Goal: Task Accomplishment & Management: Use online tool/utility

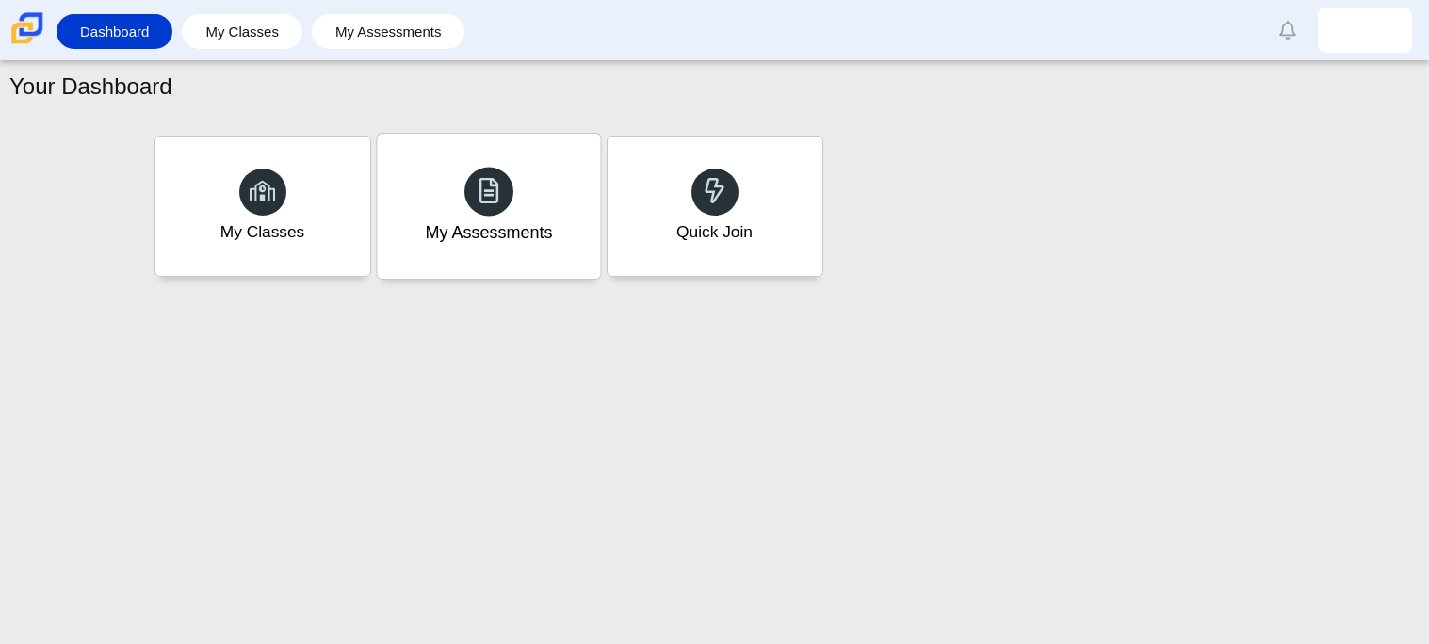
click at [491, 186] on icon at bounding box center [489, 190] width 26 height 26
click at [527, 192] on div "My Assessments" at bounding box center [488, 206] width 223 height 145
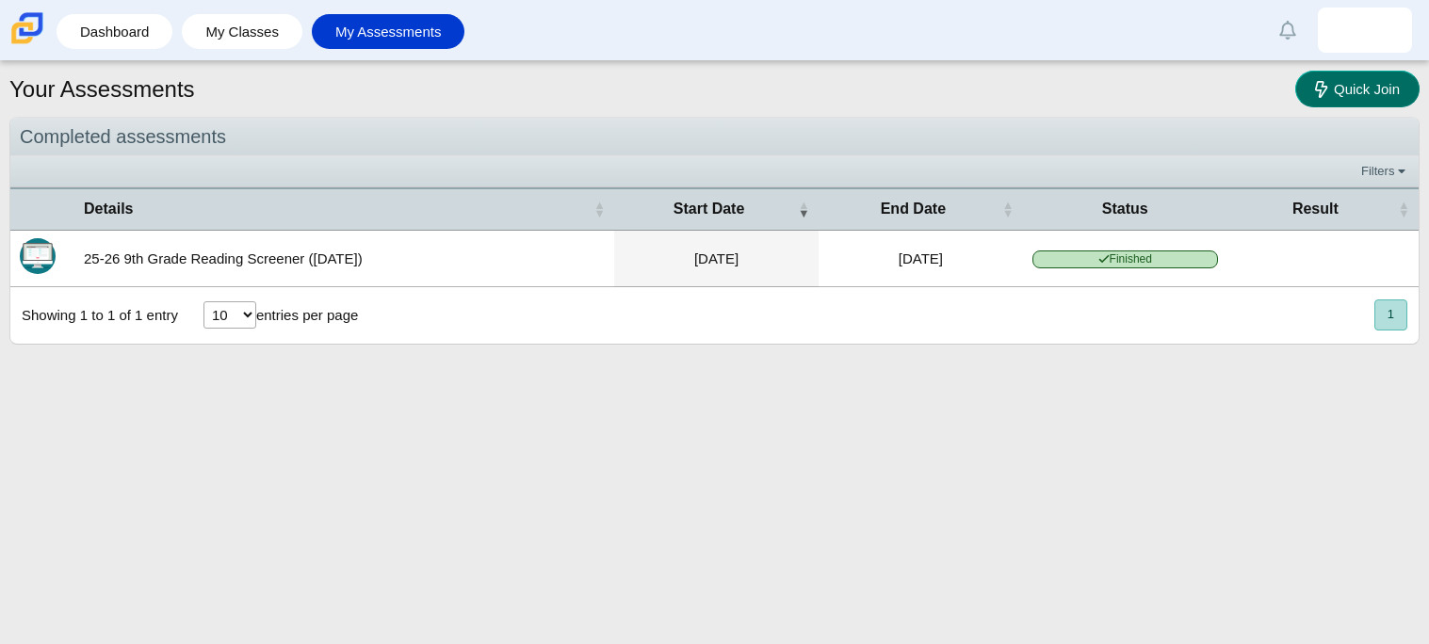
click at [1359, 82] on span "Quick Join" at bounding box center [1367, 89] width 66 height 16
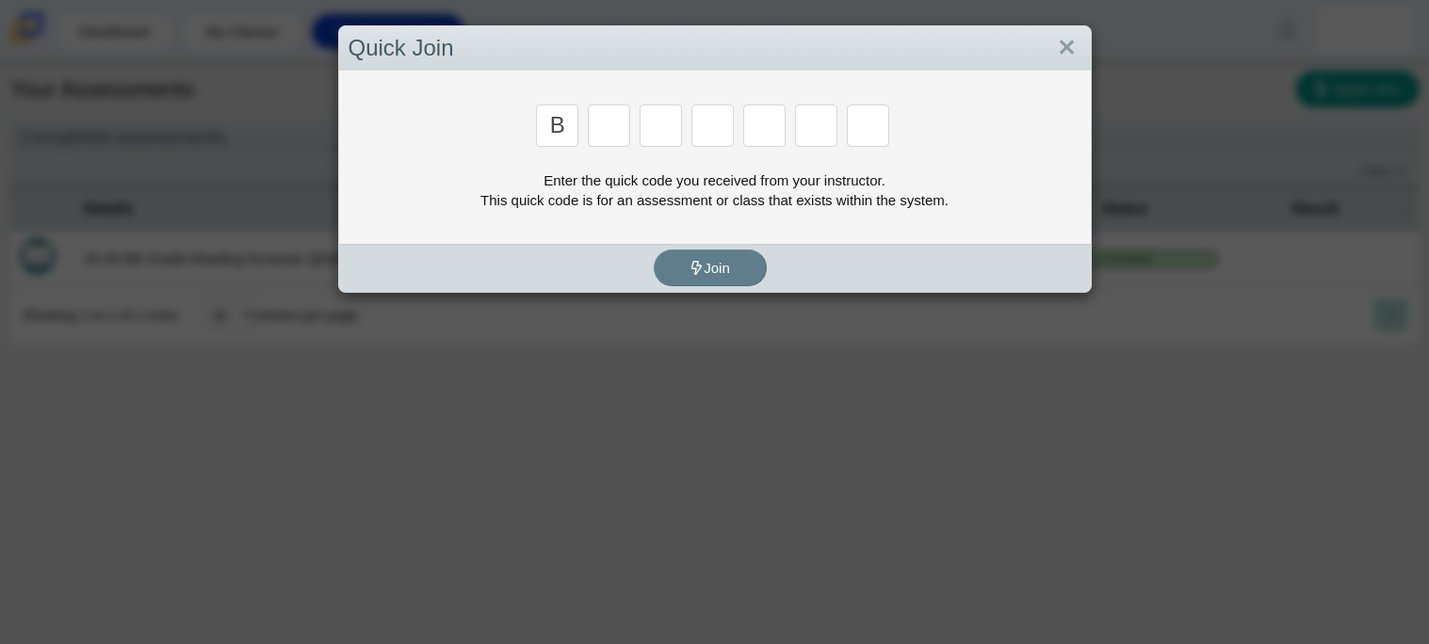
type input "b"
type input "w"
type input "8"
type input "w"
type input "z"
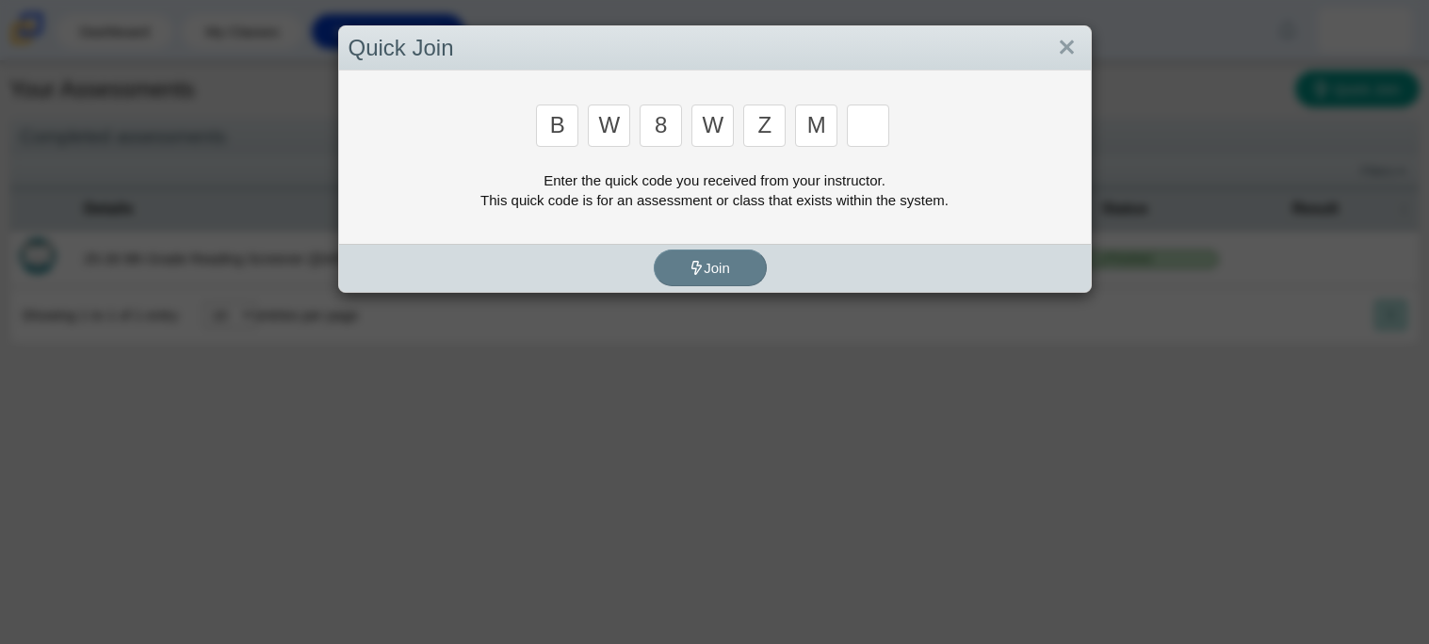
type input "m"
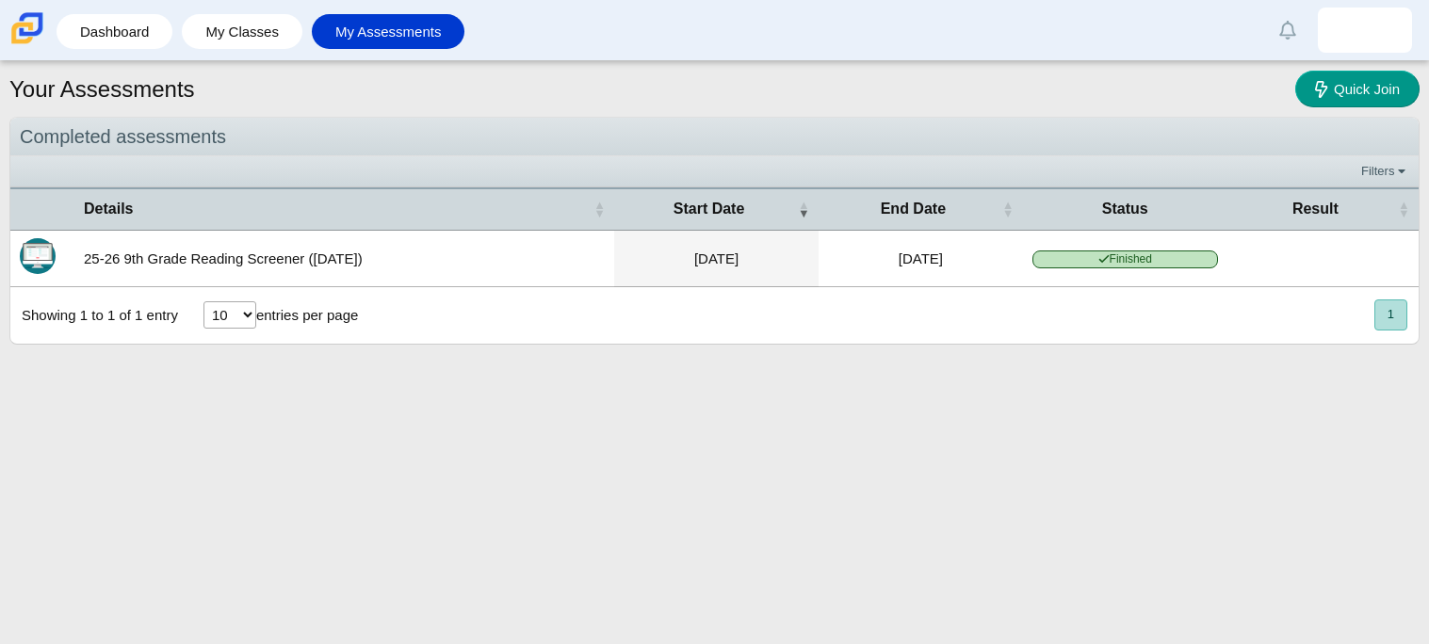
type input "v"
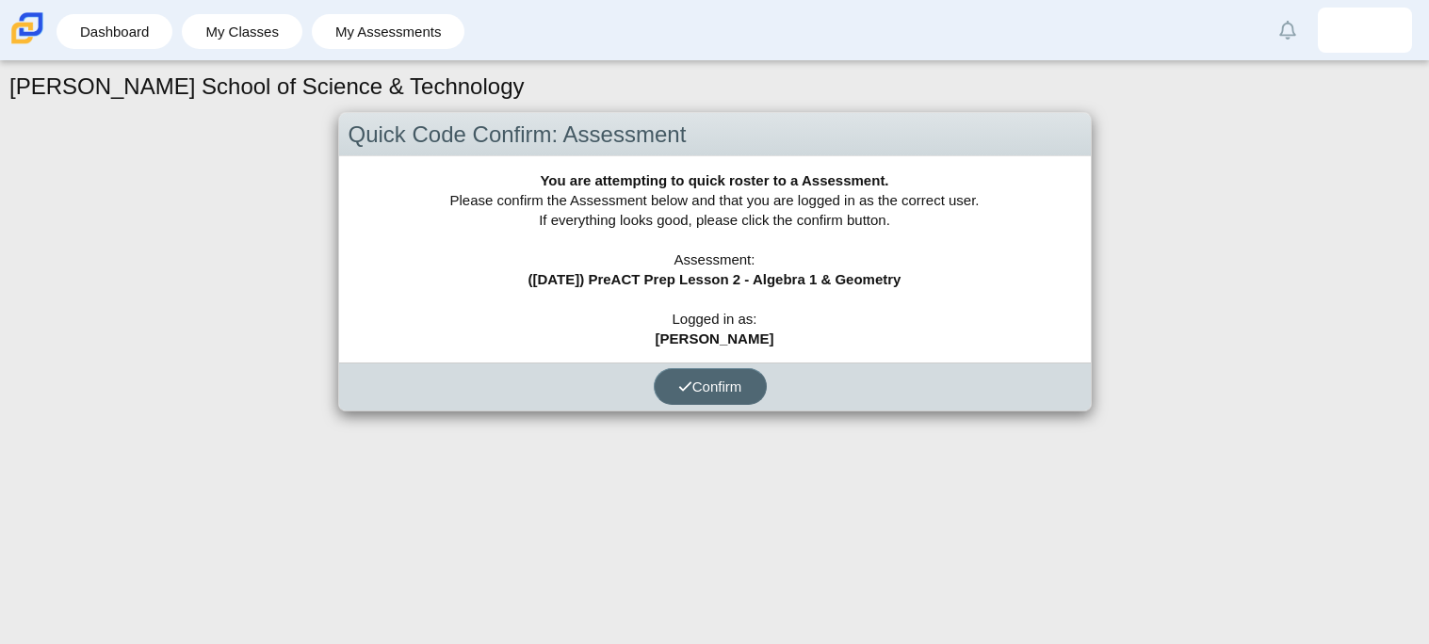
click at [726, 383] on span "Confirm" at bounding box center [710, 387] width 64 height 16
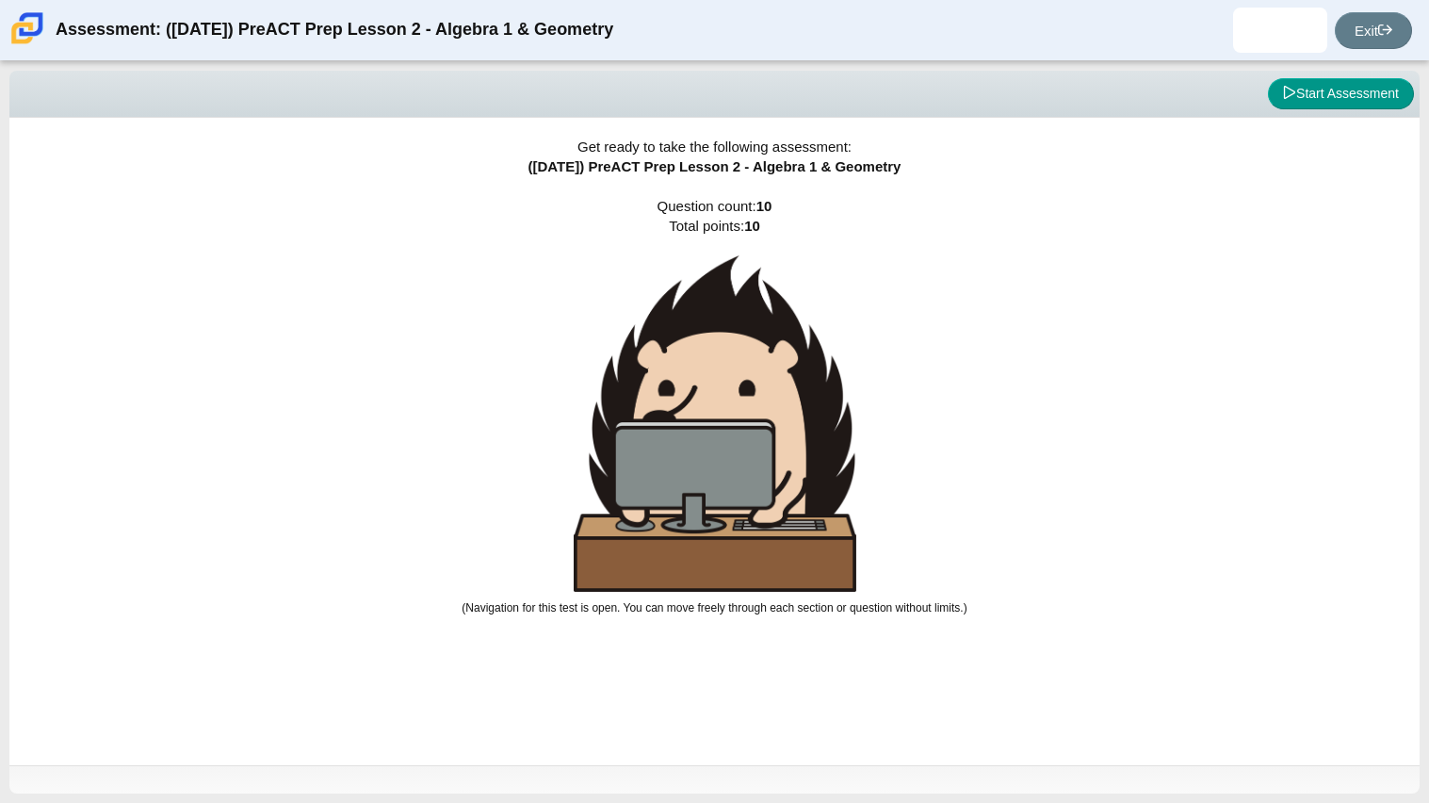
click at [1323, 115] on div "Viewing Question 0 of 10 in Pacing Mode Start Assessment" at bounding box center [714, 94] width 1410 height 47
click at [1343, 99] on button "Start Assessment" at bounding box center [1341, 94] width 146 height 32
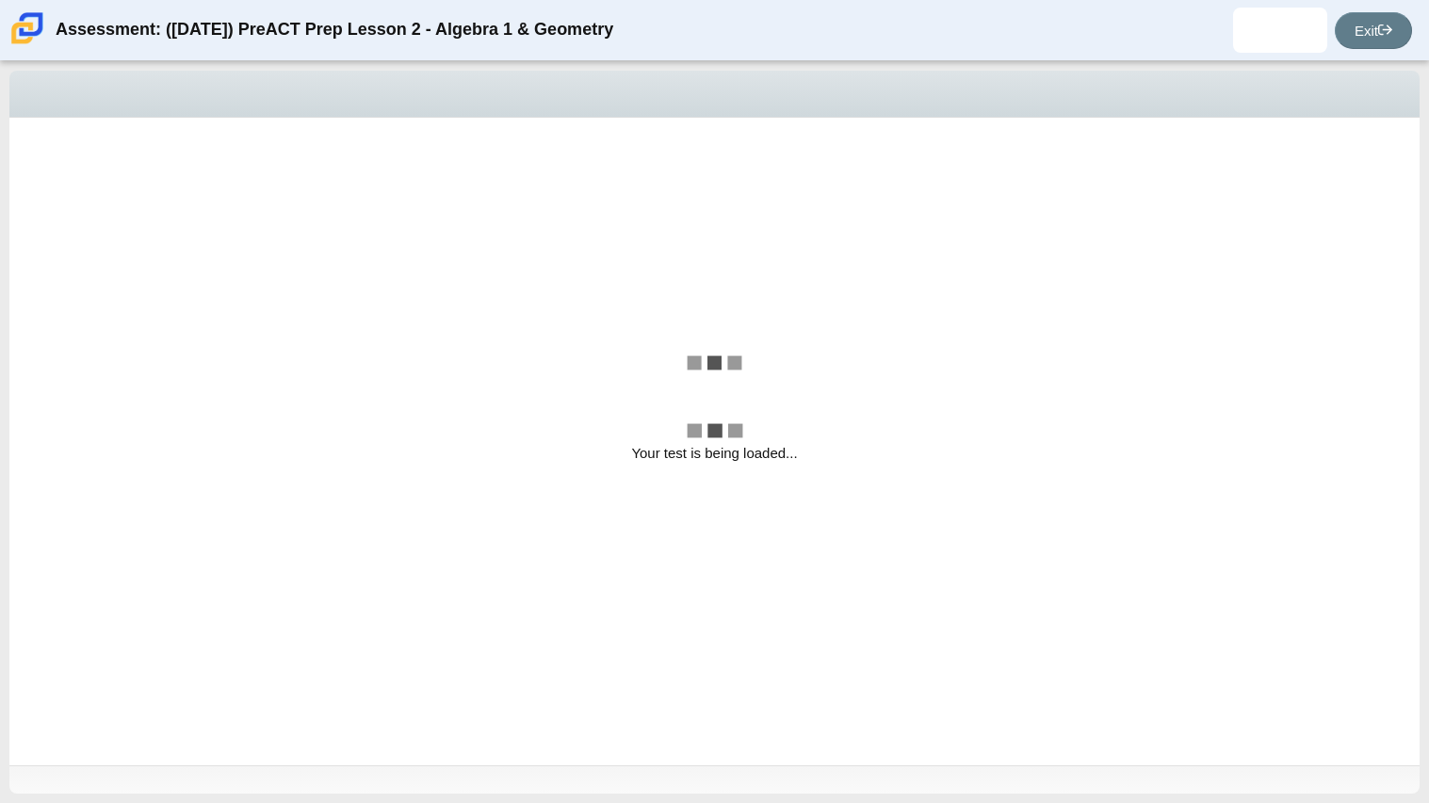
select select "bbf5d072-3e0b-44c4-9a12-6e7c9033f65b"
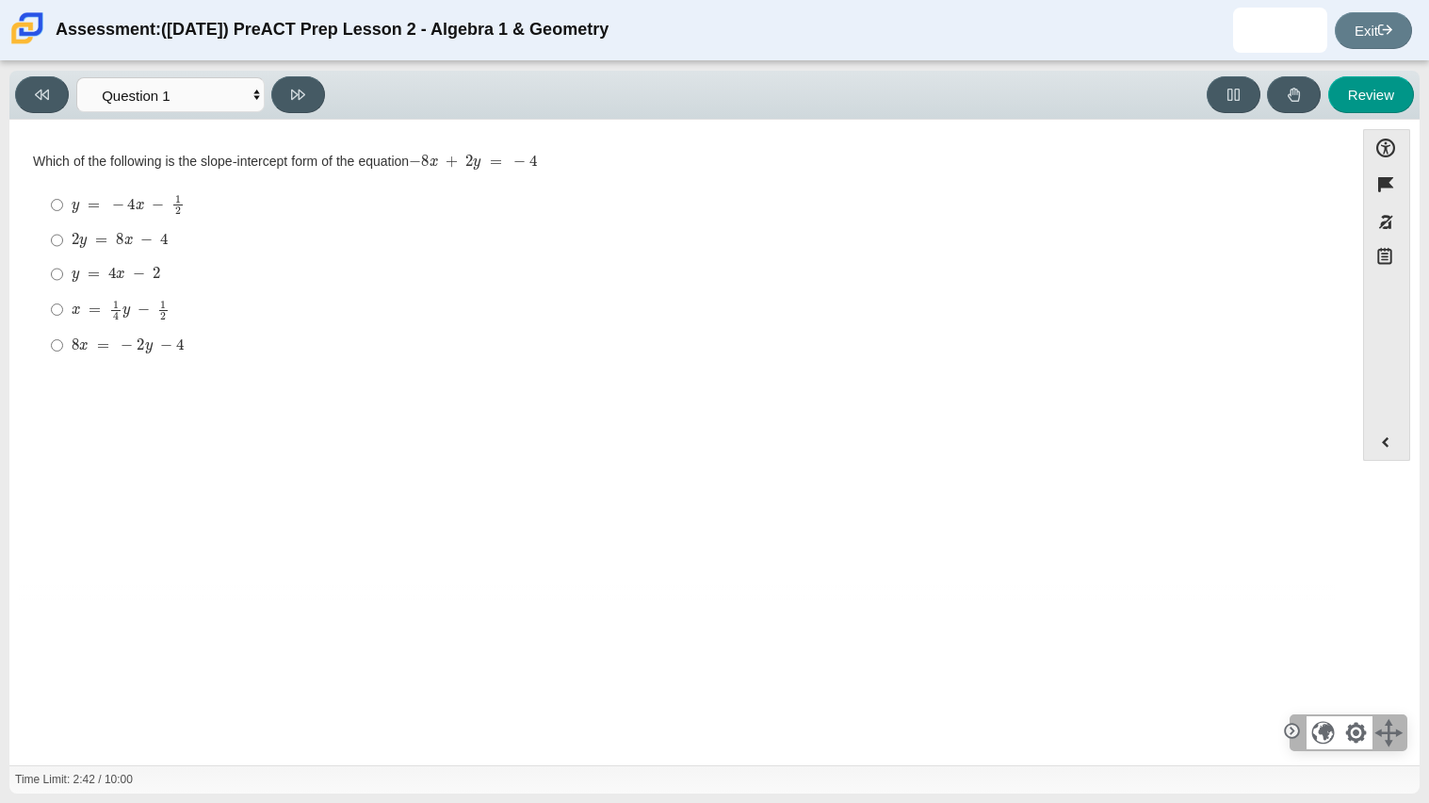
click at [158, 357] on mjx-container "8 x = − 2 y − 4" at bounding box center [128, 344] width 112 height 36
click at [63, 357] on input "8 x = − 2 y − 4 8 x = − 2 y − 4" at bounding box center [57, 345] width 12 height 34
radio input "true"
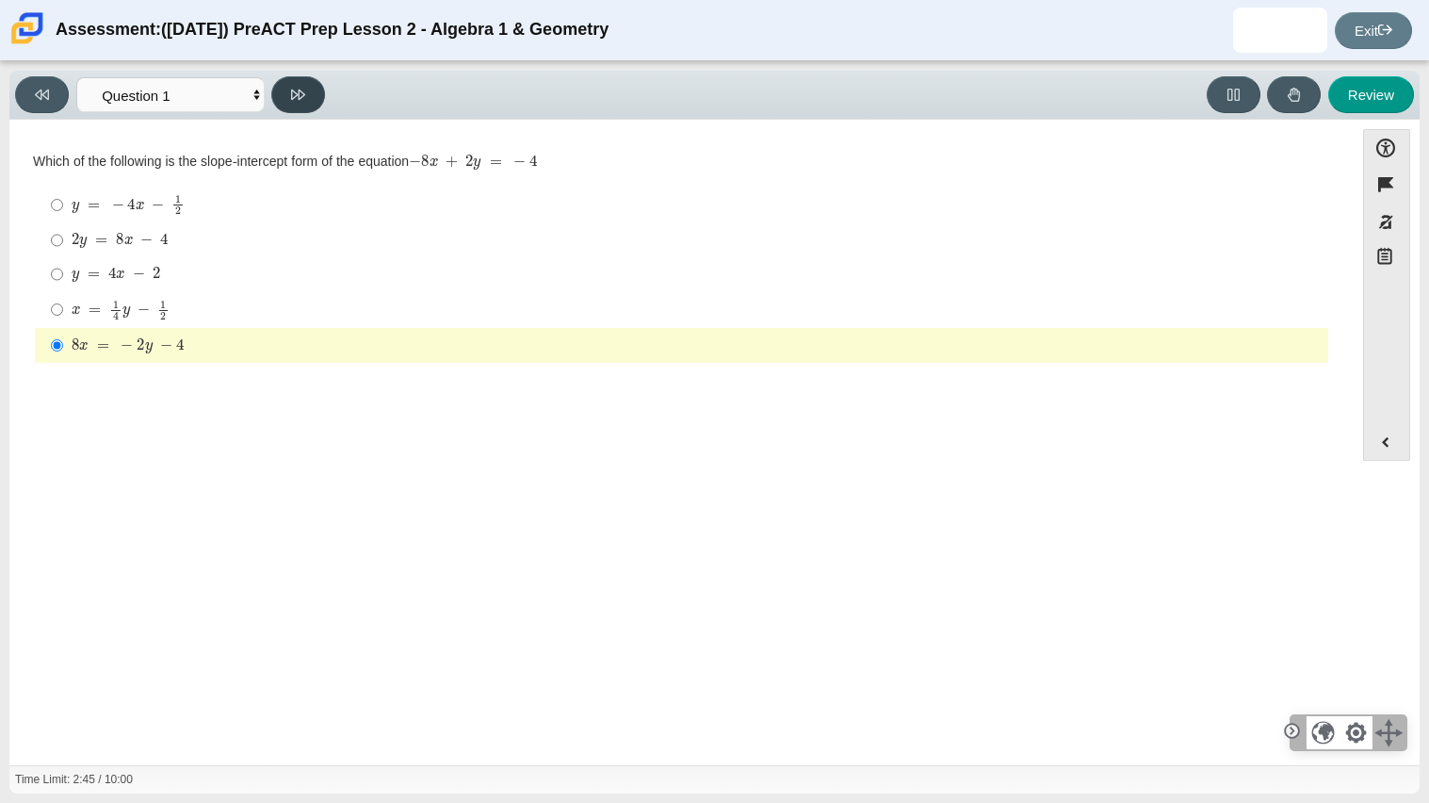
click at [308, 103] on button at bounding box center [298, 94] width 54 height 37
select select "ed62e223-81bd-4cbf-ab48-ab975844bd1f"
